Goal: Find specific page/section: Find specific page/section

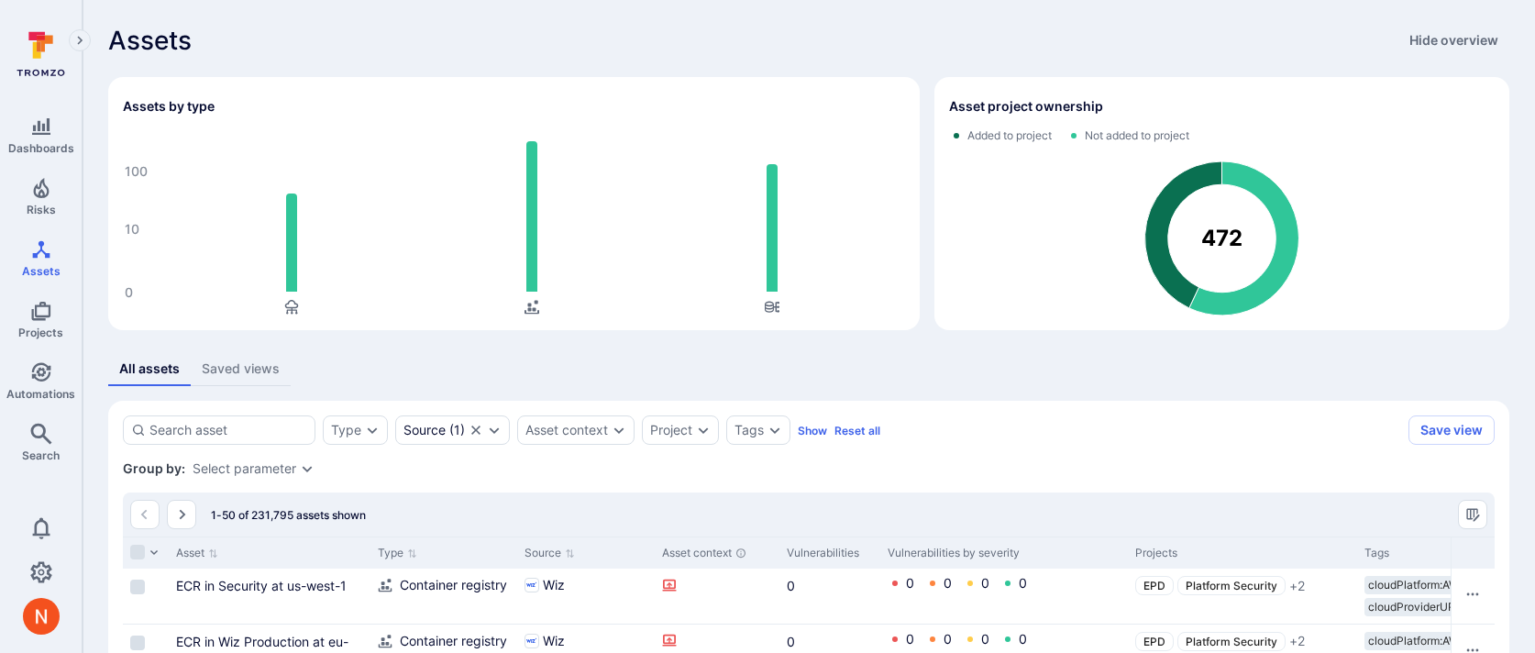
scroll to position [104, 0]
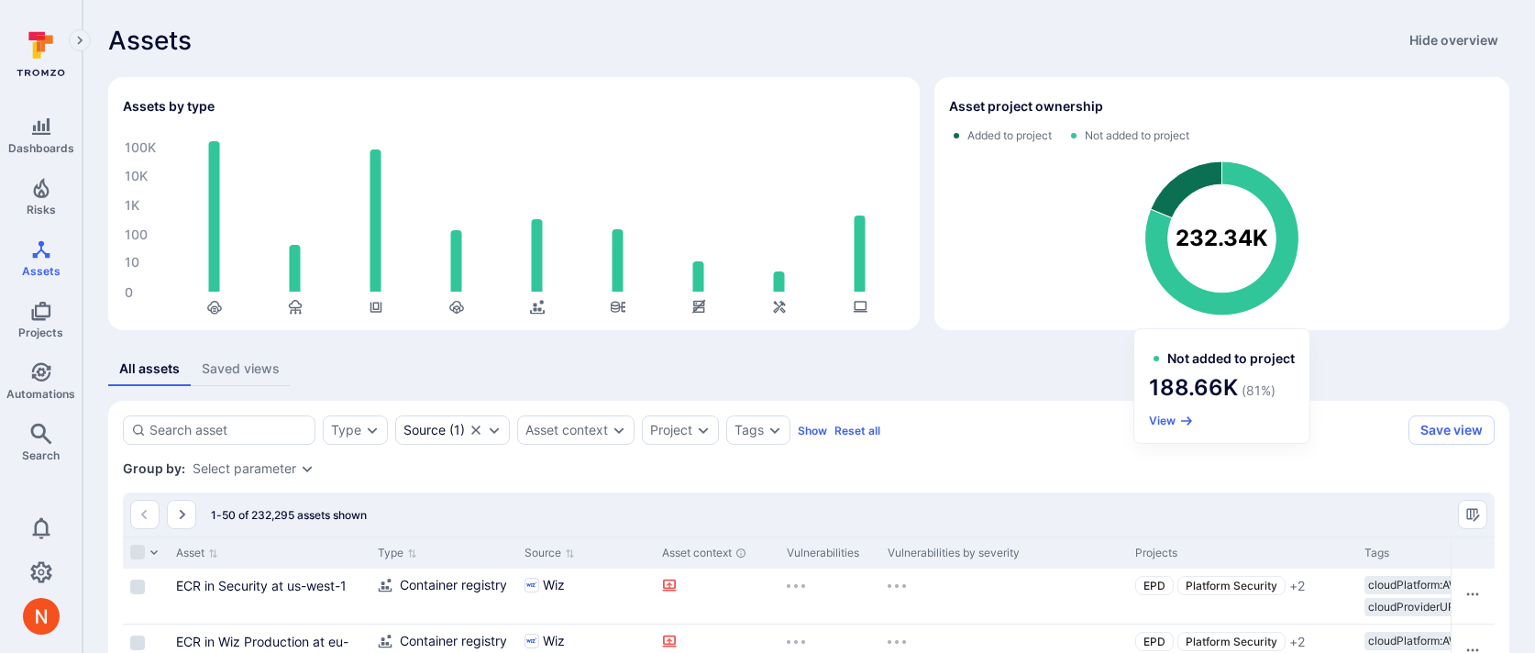
scroll to position [108, 0]
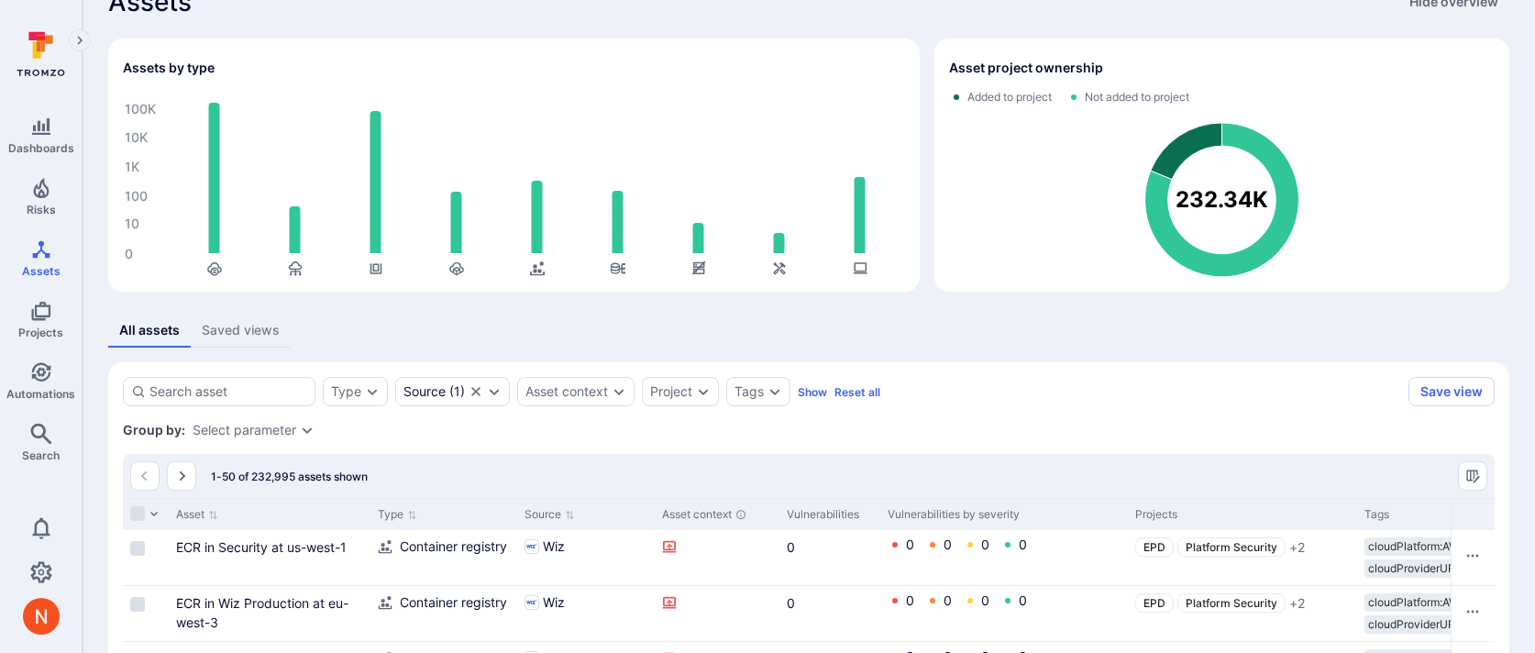
scroll to position [68, 0]
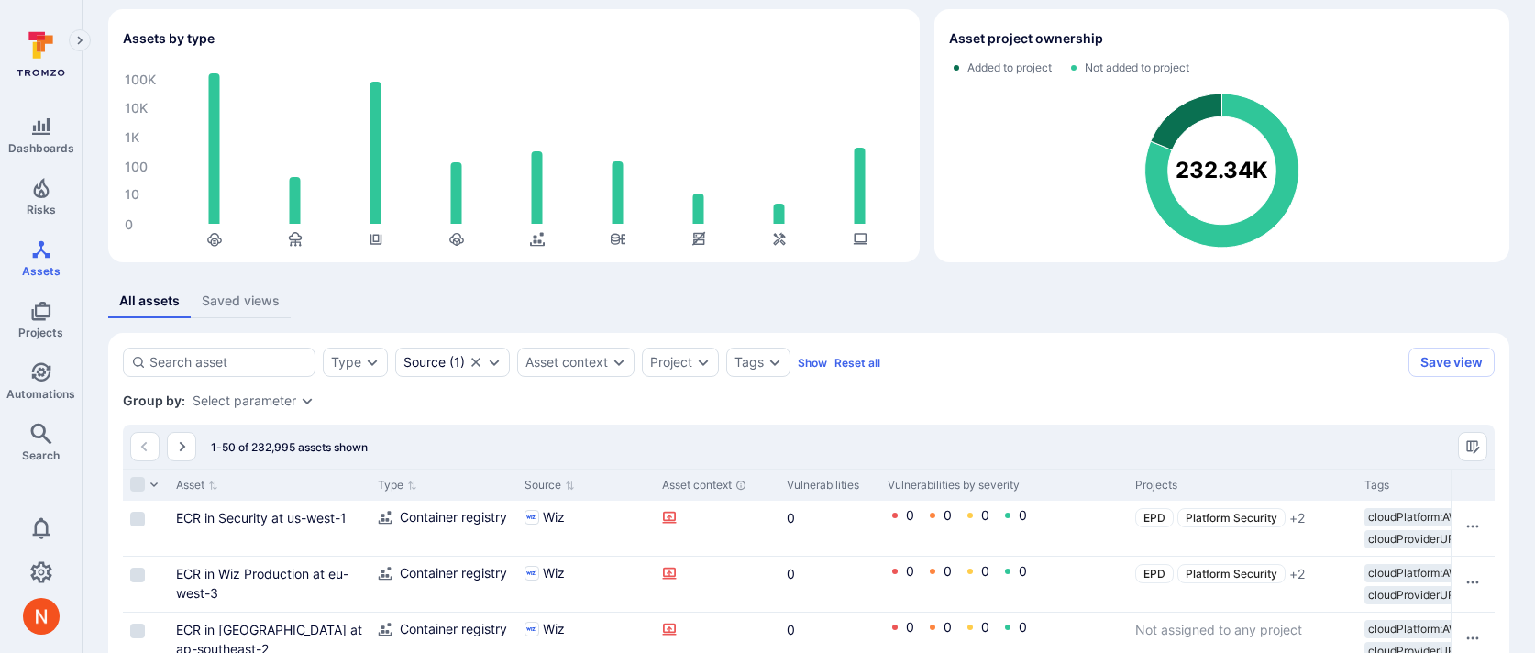
click at [275, 401] on div "Select parameter" at bounding box center [245, 400] width 104 height 15
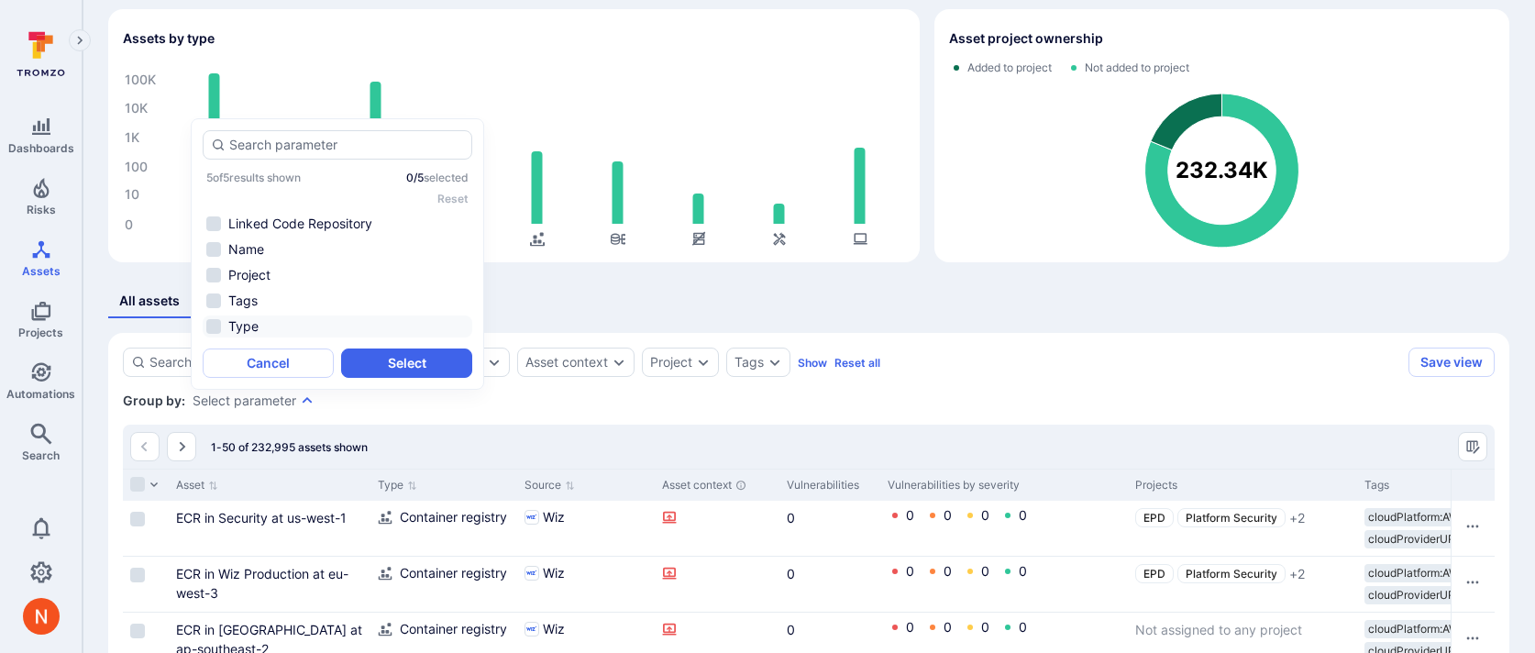
click at [312, 332] on li "Type" at bounding box center [338, 326] width 270 height 22
click at [382, 372] on button "Select" at bounding box center [406, 362] width 131 height 29
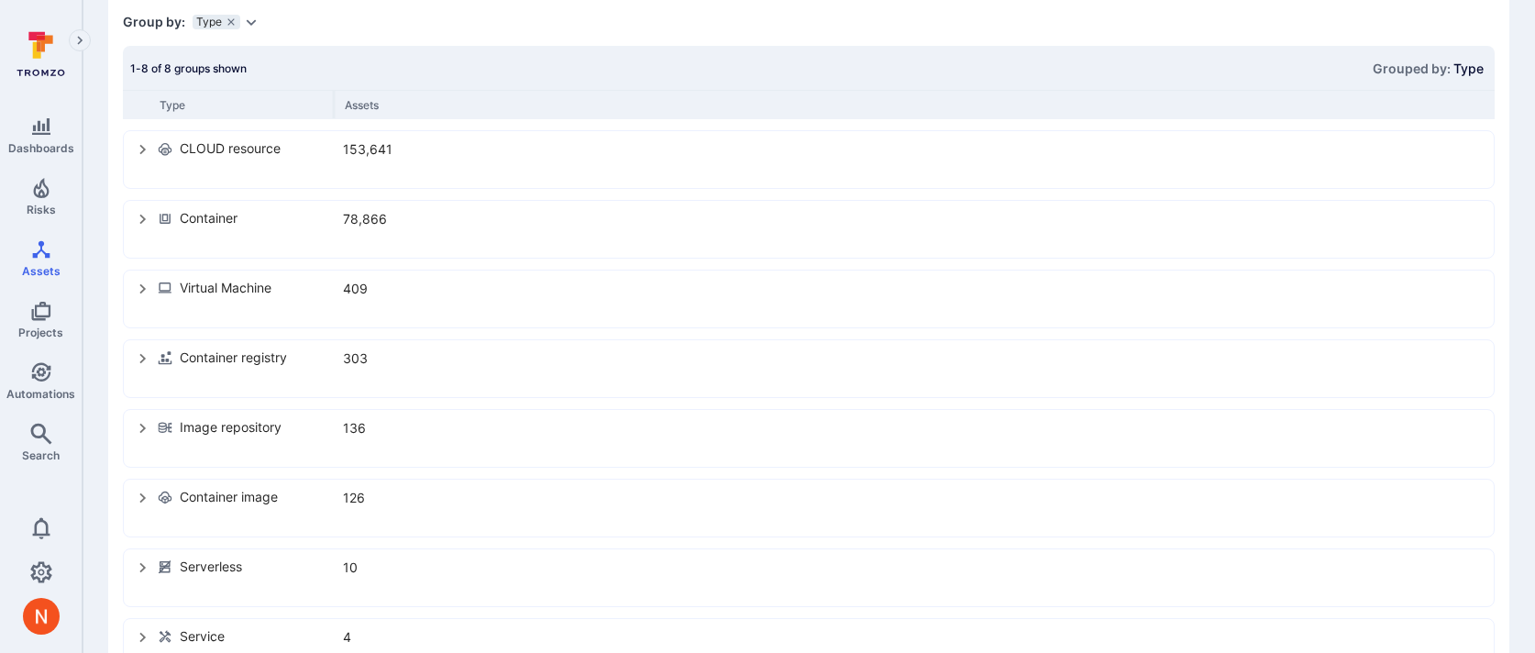
scroll to position [446, 0]
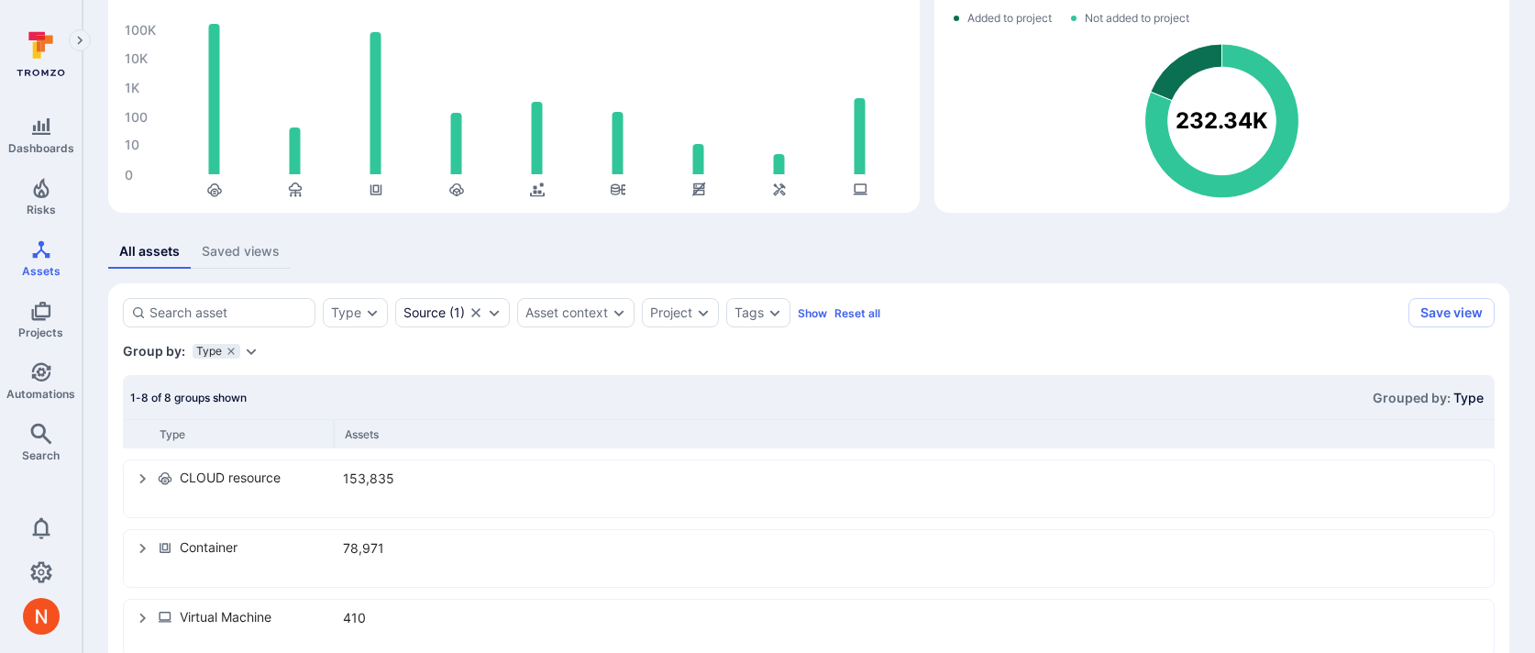
scroll to position [123, 0]
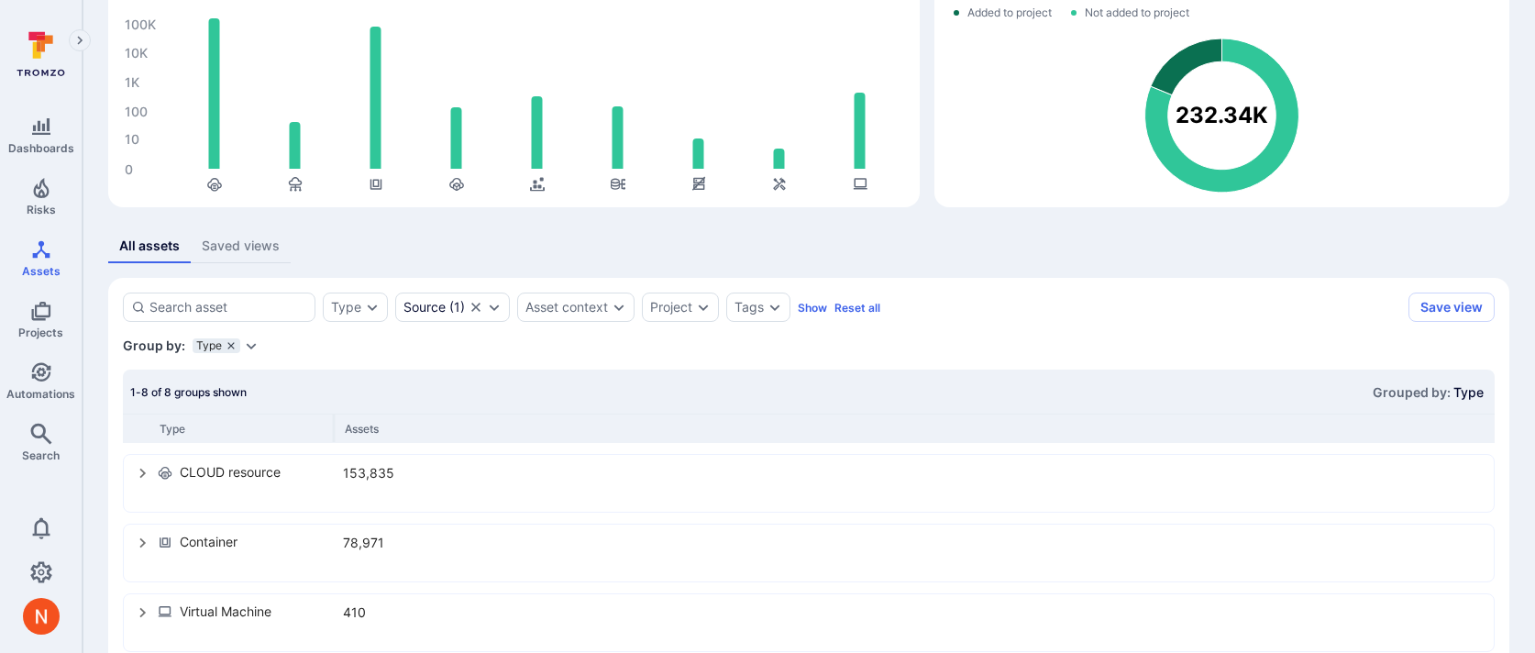
click at [229, 340] on icon "grouping parameters" at bounding box center [231, 345] width 11 height 11
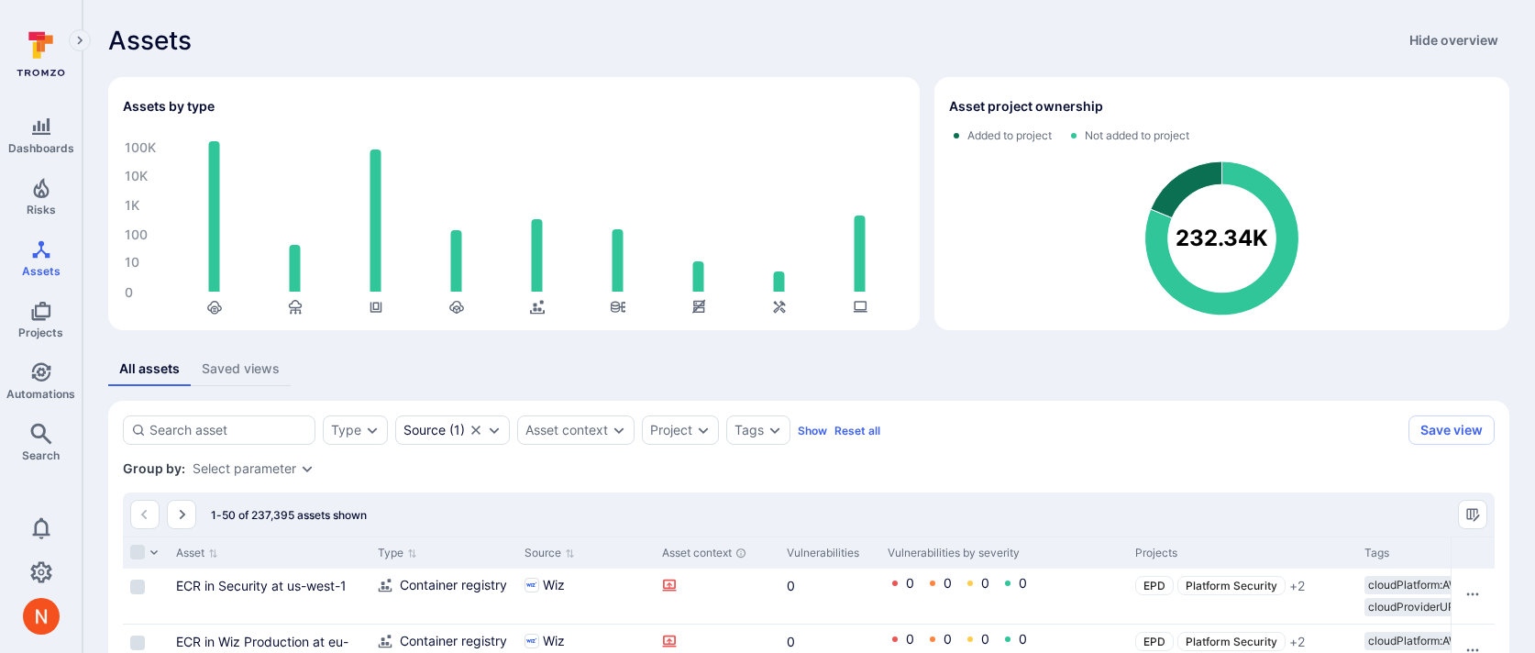
scroll to position [3, 0]
